Goal: Transaction & Acquisition: Book appointment/travel/reservation

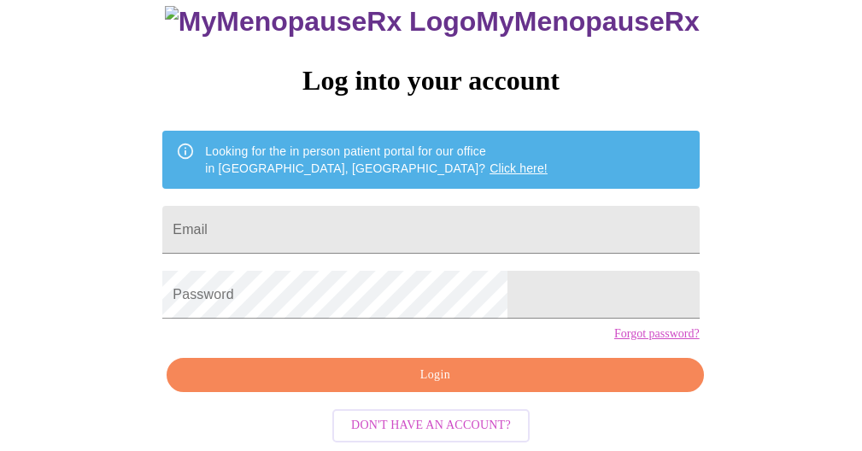
scroll to position [146, 0]
click at [315, 206] on input "Email" at bounding box center [430, 230] width 537 height 48
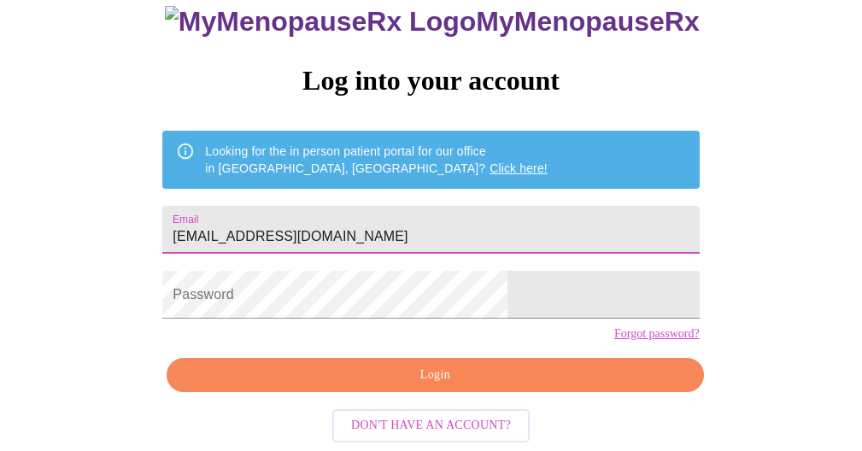
type input "[EMAIL_ADDRESS][DOMAIN_NAME]"
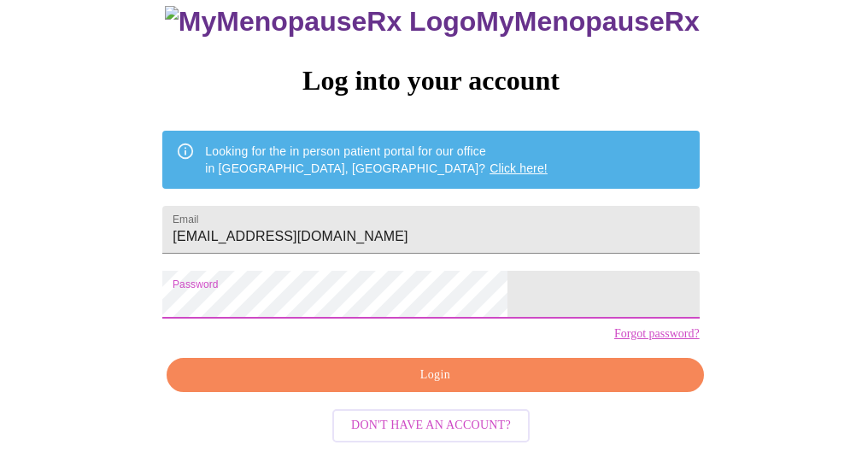
click at [383, 372] on span "Login" at bounding box center [434, 375] width 497 height 21
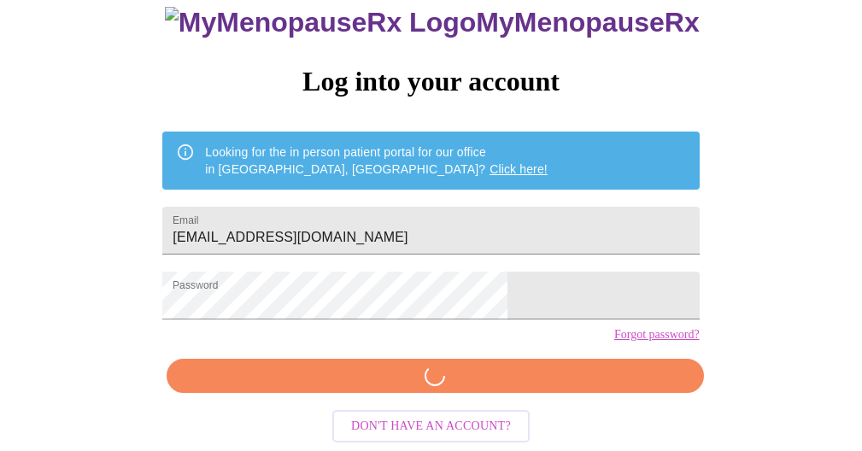
scroll to position [145, 0]
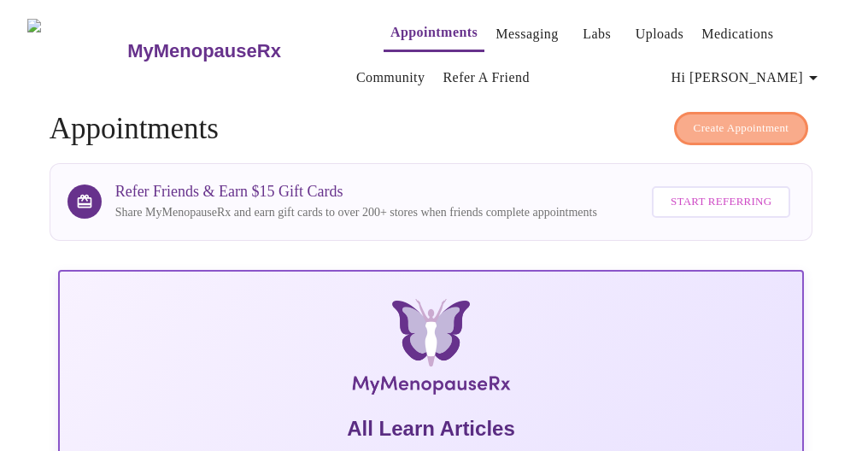
click at [715, 122] on span "Create Appointment" at bounding box center [742, 129] width 96 height 20
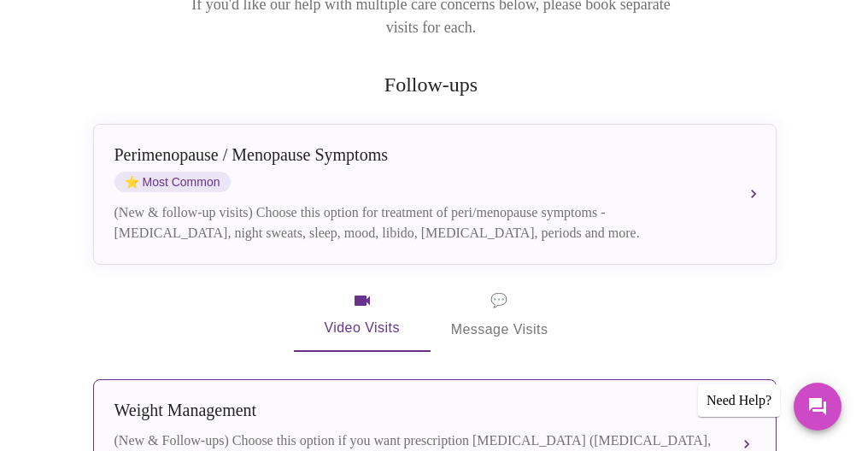
scroll to position [221, 0]
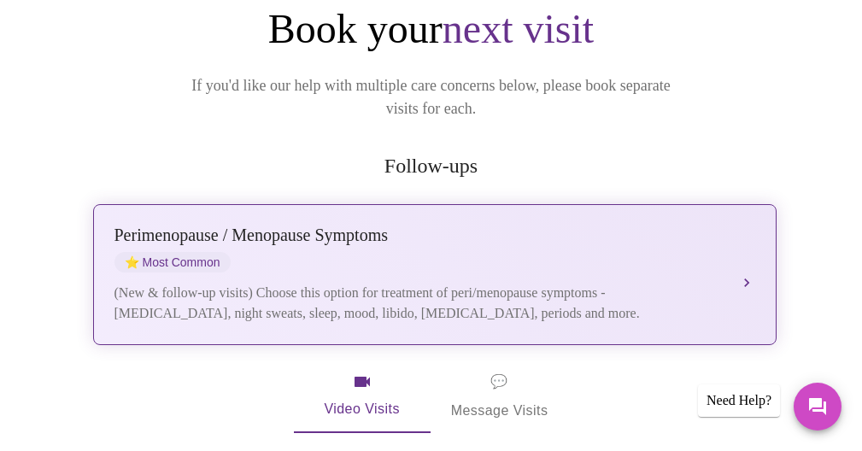
click at [470, 234] on div "[MEDICAL_DATA] / Menopause Symptoms ⭐ Most Common" at bounding box center [418, 249] width 607 height 47
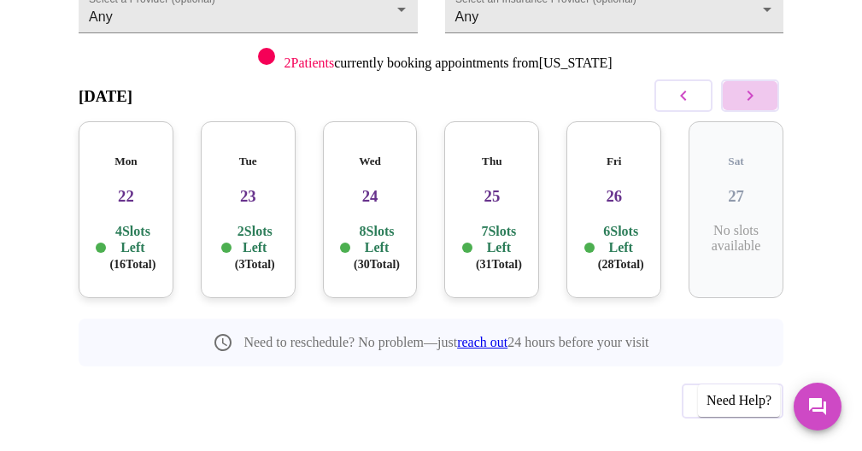
click at [754, 97] on icon "button" at bounding box center [751, 96] width 6 height 10
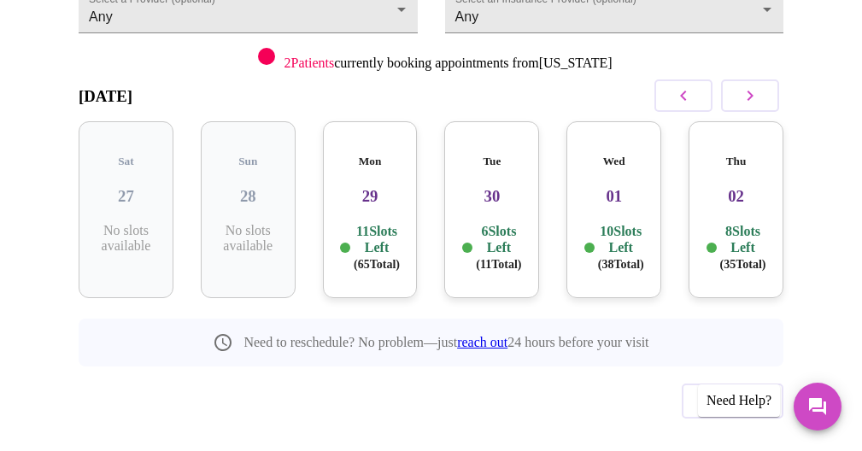
click at [755, 100] on icon "button" at bounding box center [750, 95] width 21 height 21
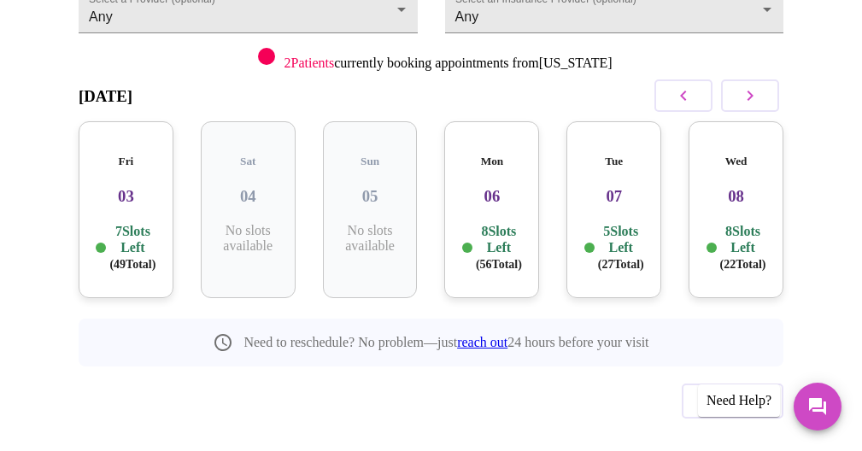
click at [123, 223] on p "7 Slots Left ( 49 Total)" at bounding box center [132, 248] width 46 height 50
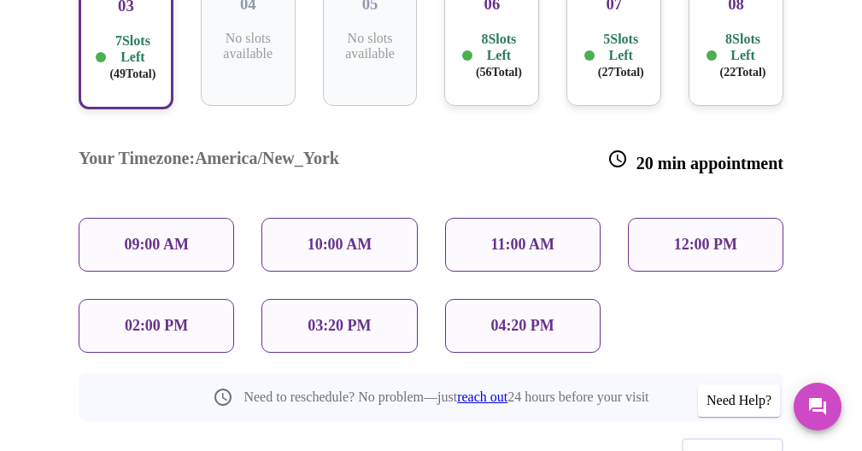
scroll to position [418, 0]
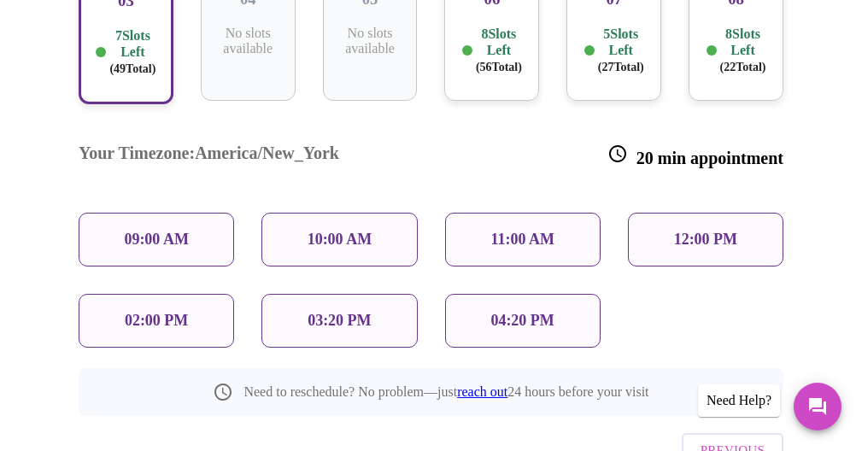
click at [523, 231] on p "11:00 AM" at bounding box center [523, 240] width 64 height 18
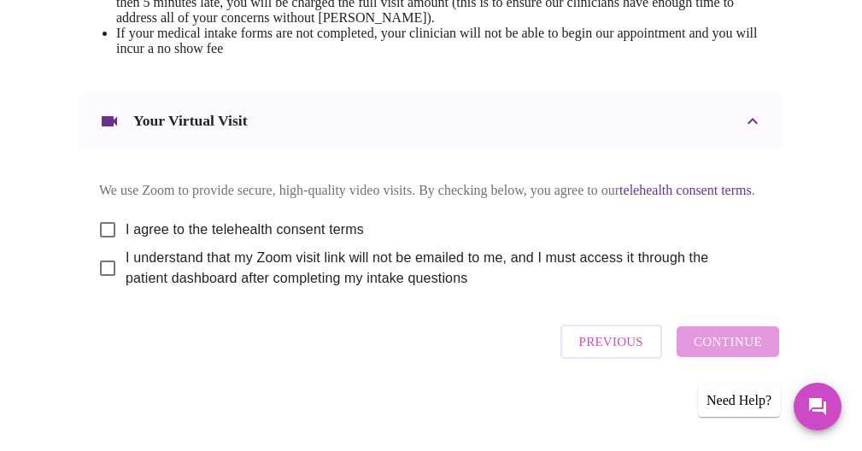
scroll to position [910, 0]
click at [103, 248] on input "I agree to the telehealth consent terms" at bounding box center [108, 230] width 36 height 36
checkbox input "true"
click at [103, 286] on input "I understand that my Zoom visit link will not be emailed to me, and I must acce…" at bounding box center [108, 268] width 36 height 36
checkbox input "true"
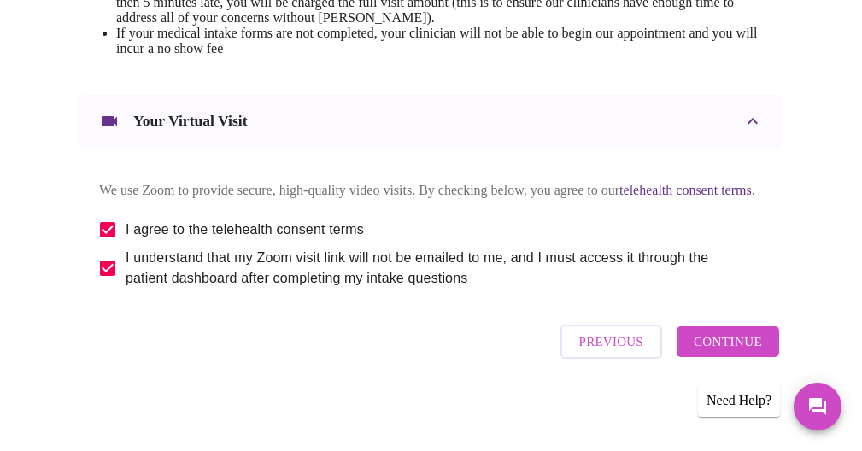
click at [710, 353] on span "Continue" at bounding box center [728, 342] width 68 height 22
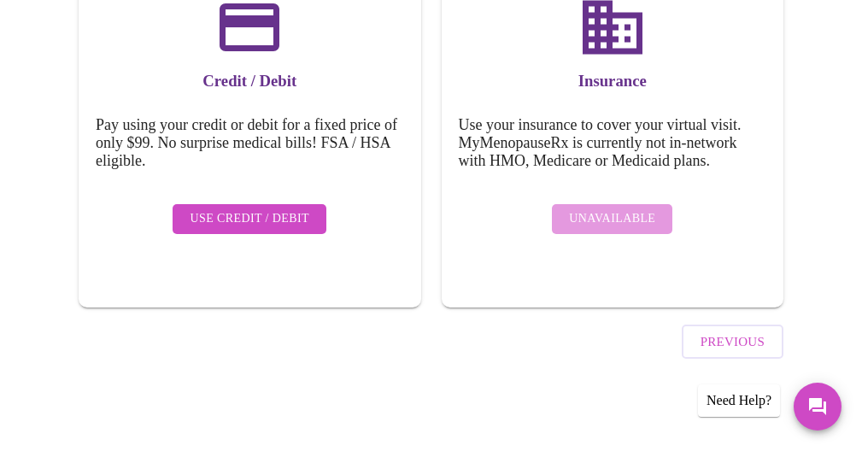
scroll to position [300, 0]
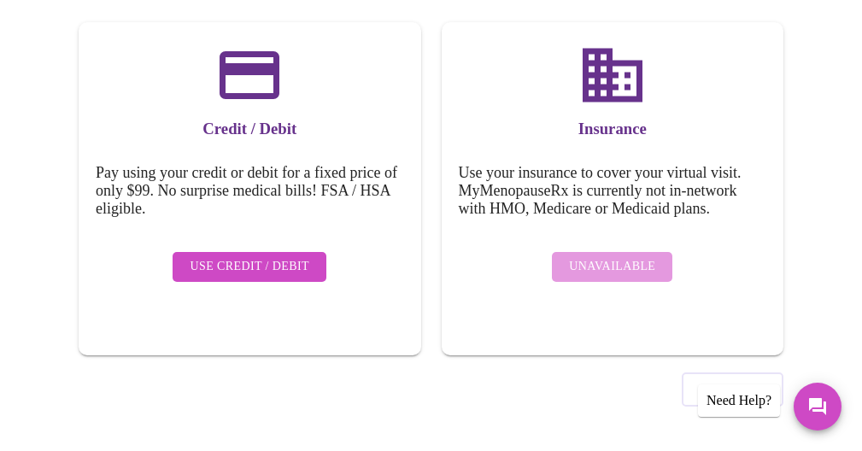
click at [242, 256] on span "Use Credit / Debit" at bounding box center [250, 266] width 120 height 21
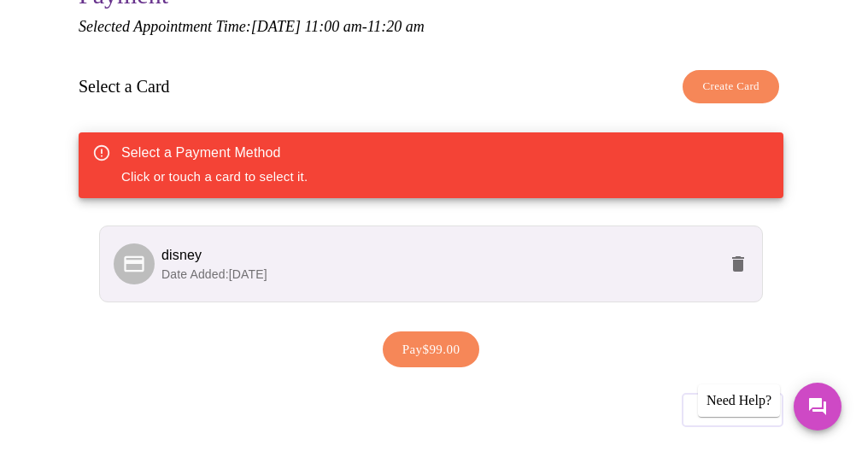
scroll to position [272, 0]
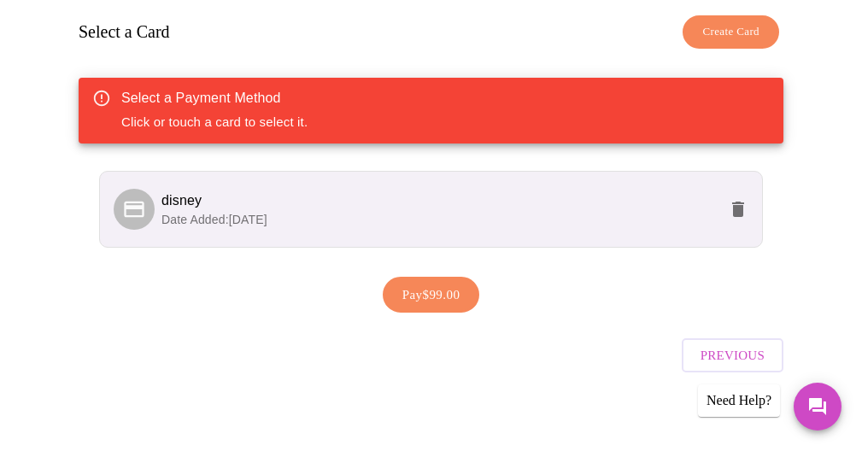
click at [388, 217] on p "Date Added: [DATE]" at bounding box center [440, 219] width 556 height 17
click at [421, 288] on span "Pay $99.00" at bounding box center [432, 295] width 58 height 22
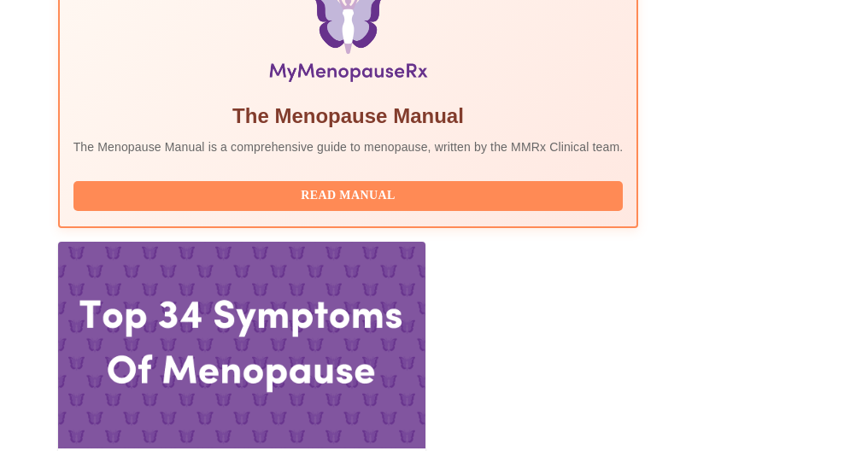
scroll to position [615, 0]
